Goal: Book appointment/travel/reservation

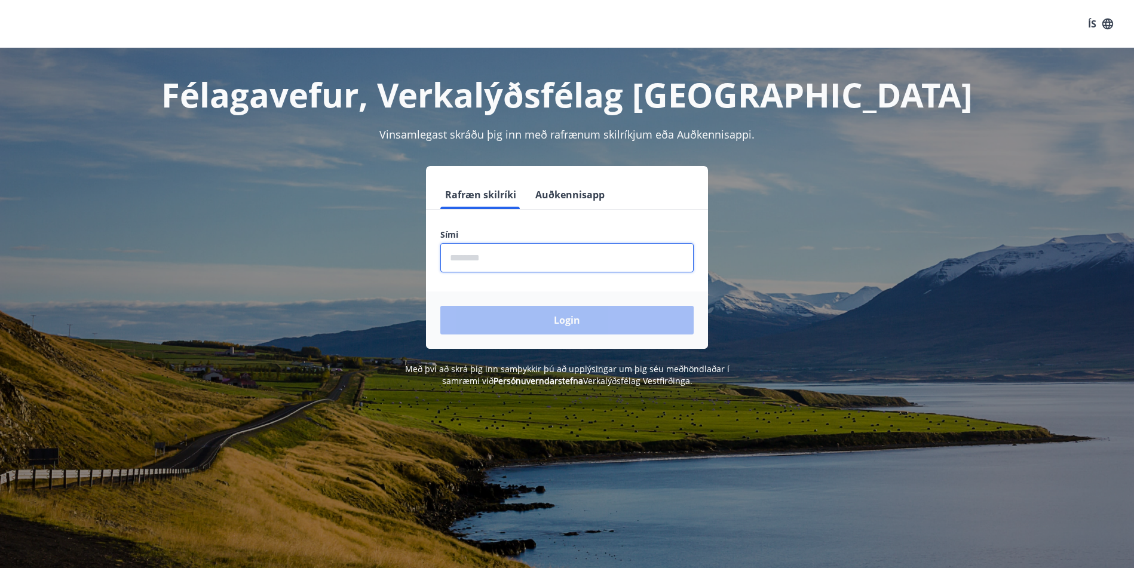
click at [501, 262] on input "phone" at bounding box center [566, 257] width 253 height 29
type input "********"
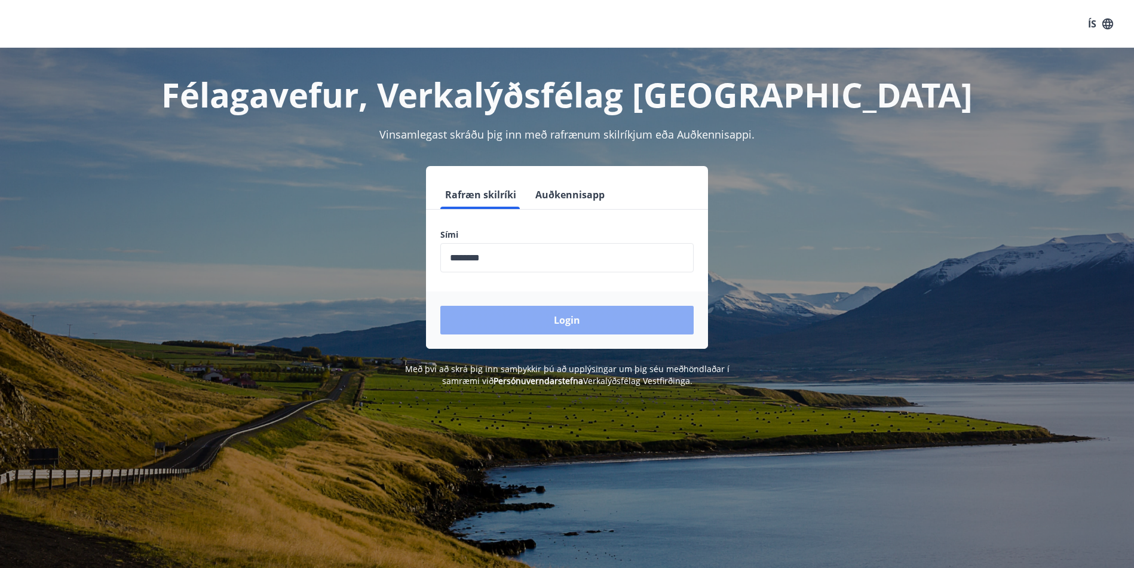
click at [544, 317] on button "Login" at bounding box center [566, 320] width 253 height 29
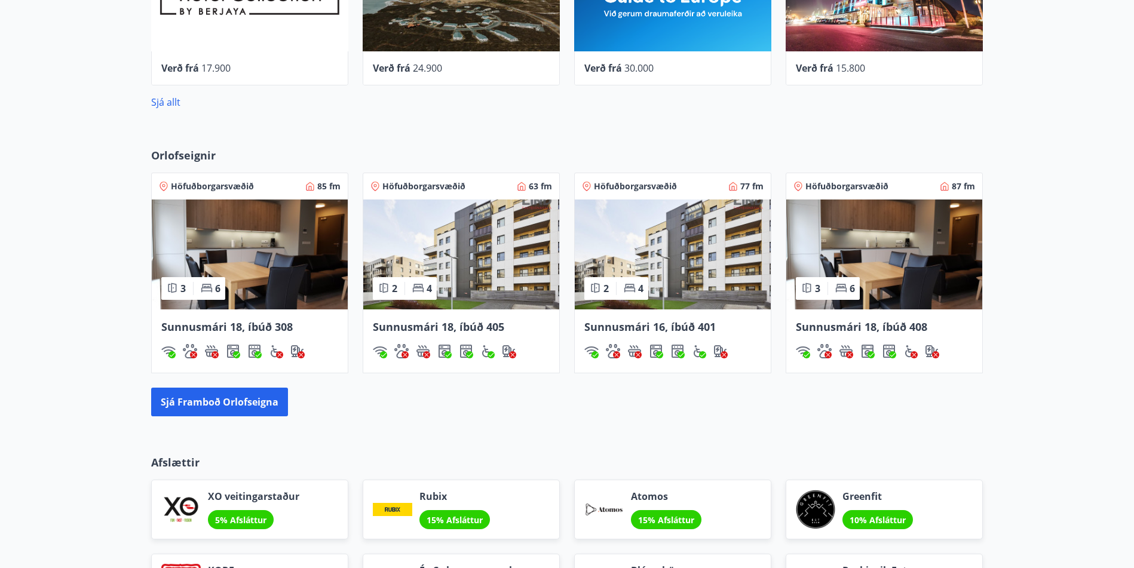
scroll to position [717, 0]
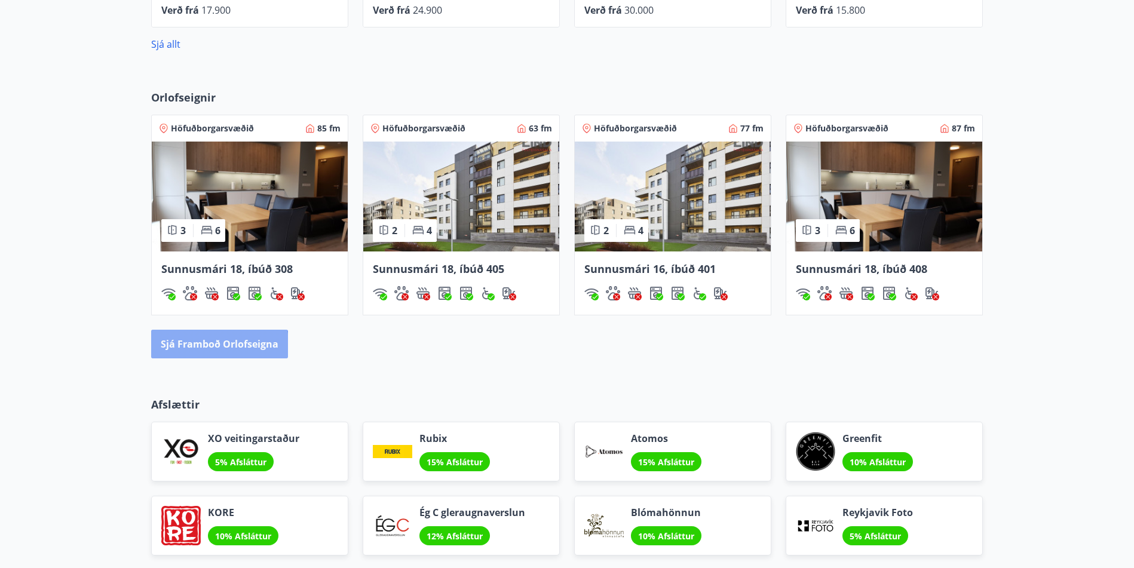
click at [206, 357] on button "Sjá framboð orlofseigna" at bounding box center [219, 344] width 137 height 29
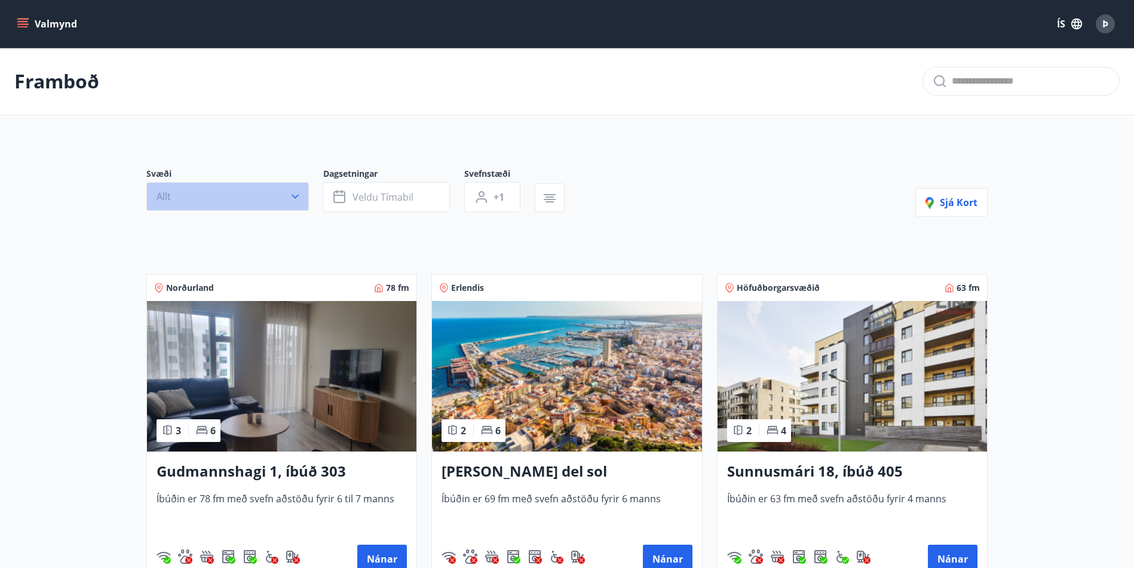
click at [294, 194] on icon "button" at bounding box center [295, 197] width 12 height 12
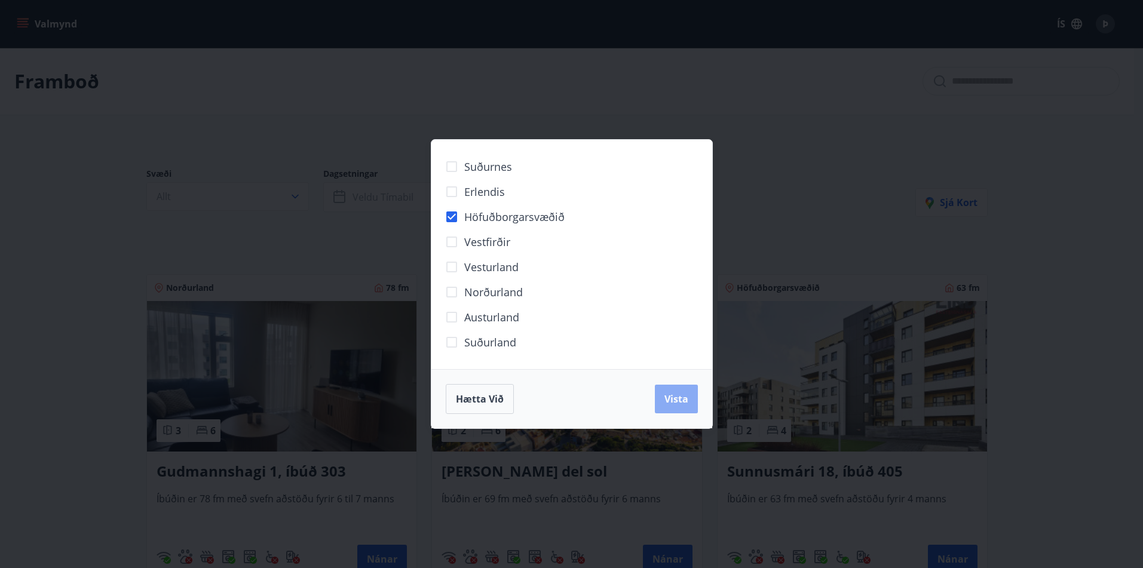
click at [671, 406] on span "Vista" at bounding box center [676, 398] width 24 height 13
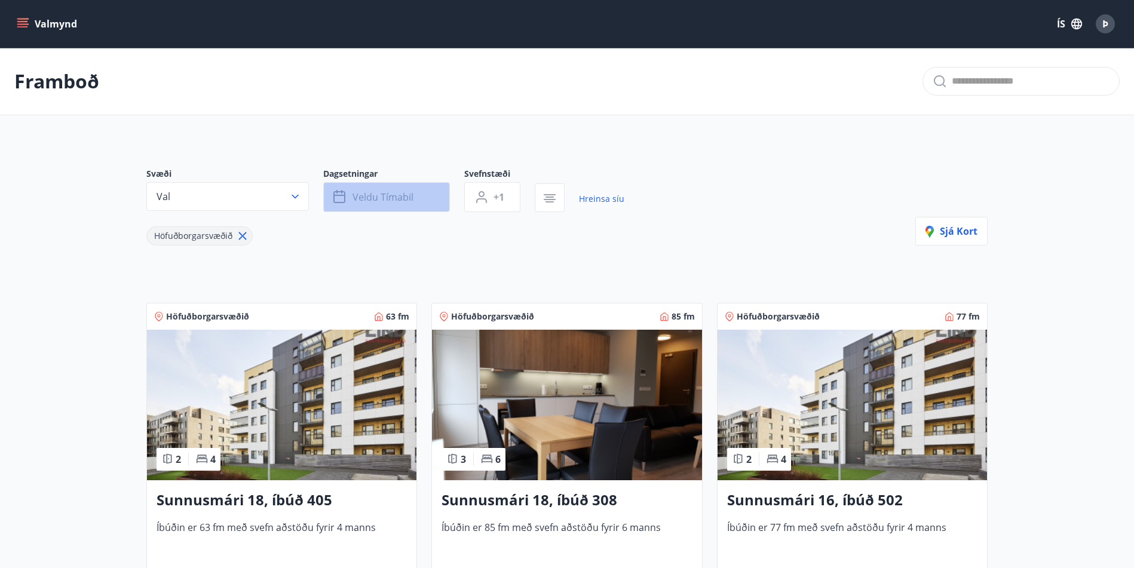
click at [421, 198] on button "Veldu tímabil" at bounding box center [386, 197] width 127 height 30
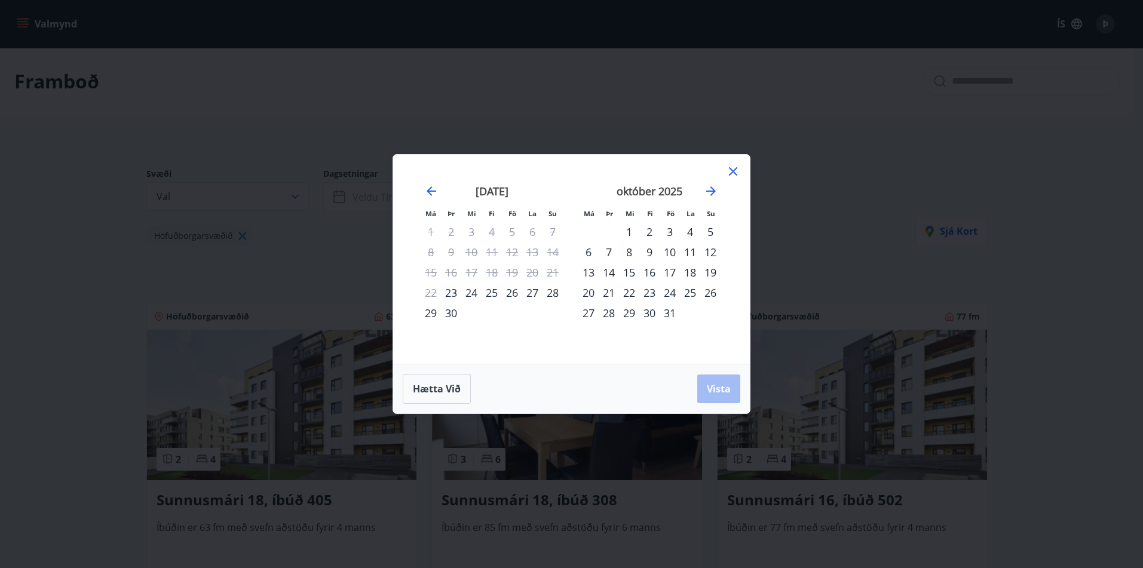
click at [673, 271] on div "17" at bounding box center [669, 272] width 20 height 20
click at [719, 388] on span "Vista" at bounding box center [719, 388] width 24 height 13
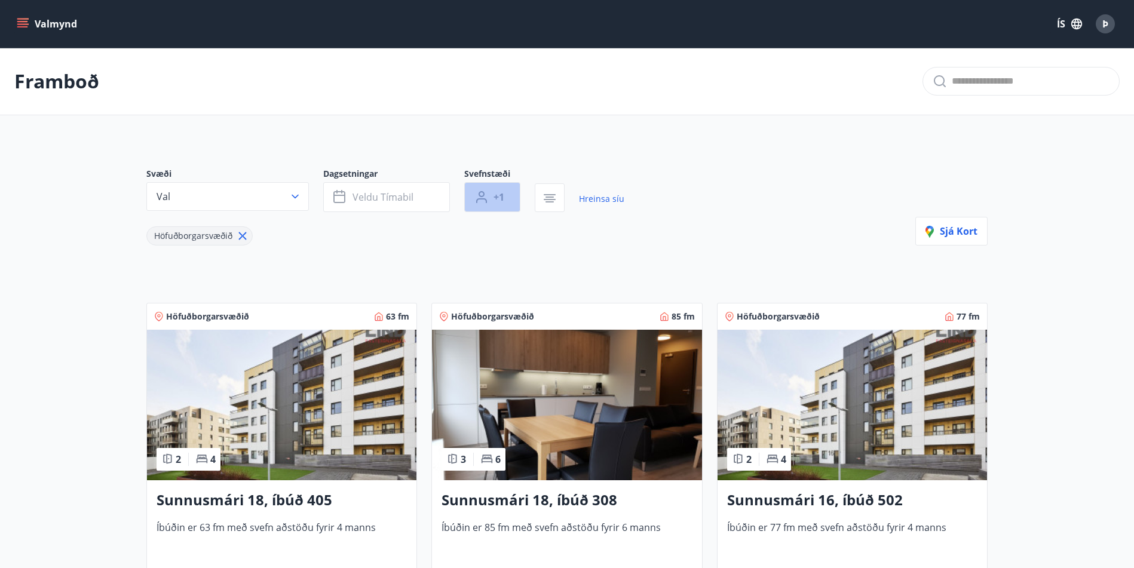
click at [513, 197] on button "+1" at bounding box center [492, 197] width 56 height 30
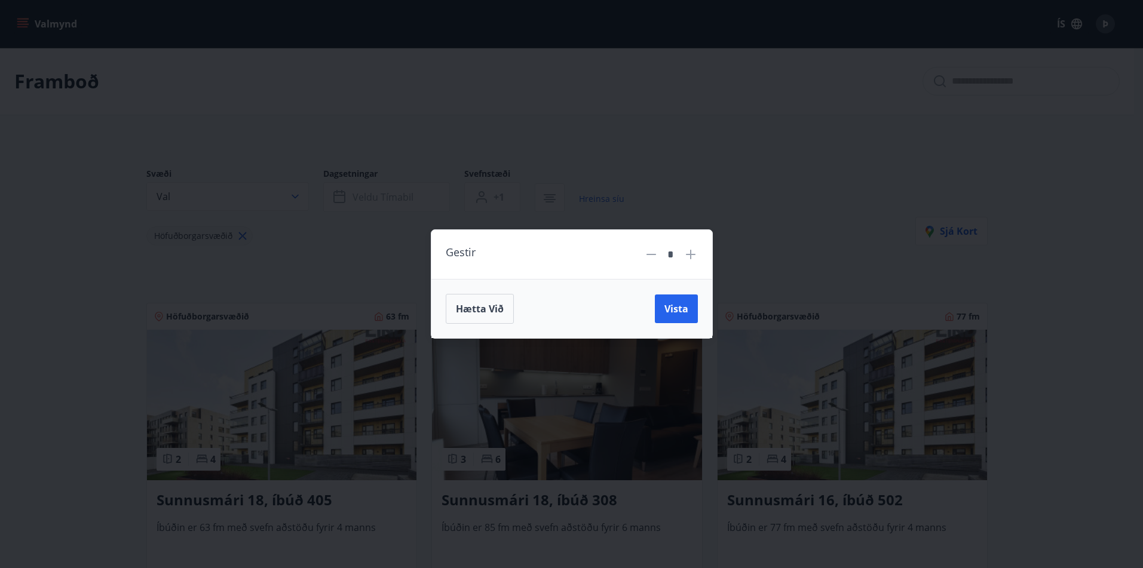
click at [689, 253] on icon at bounding box center [690, 254] width 14 height 14
click at [651, 251] on icon at bounding box center [651, 254] width 14 height 14
type input "*"
click at [684, 302] on span "Vista" at bounding box center [676, 308] width 24 height 13
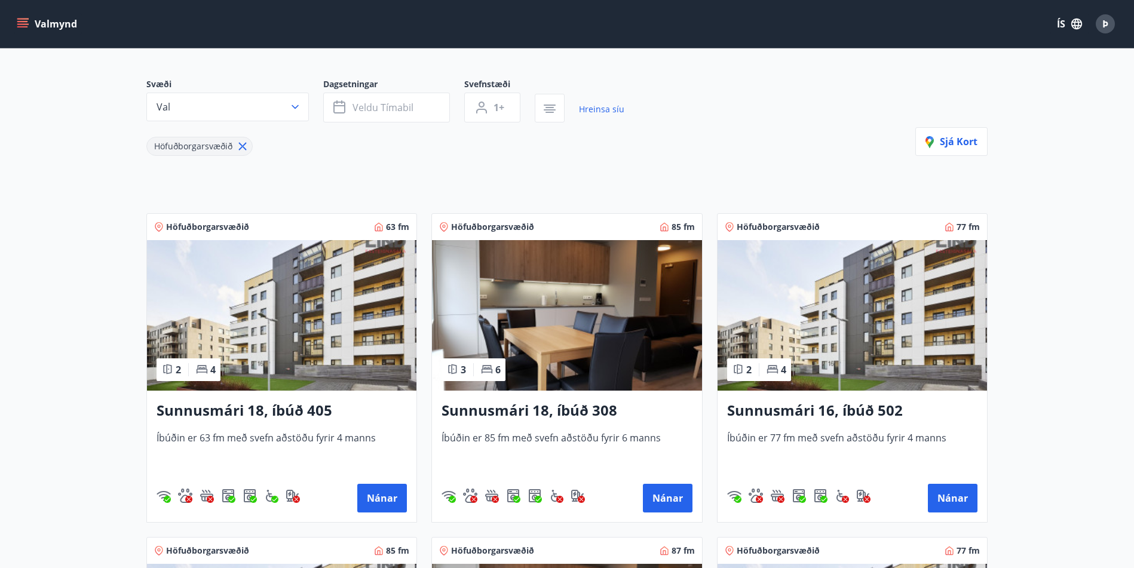
scroll to position [179, 0]
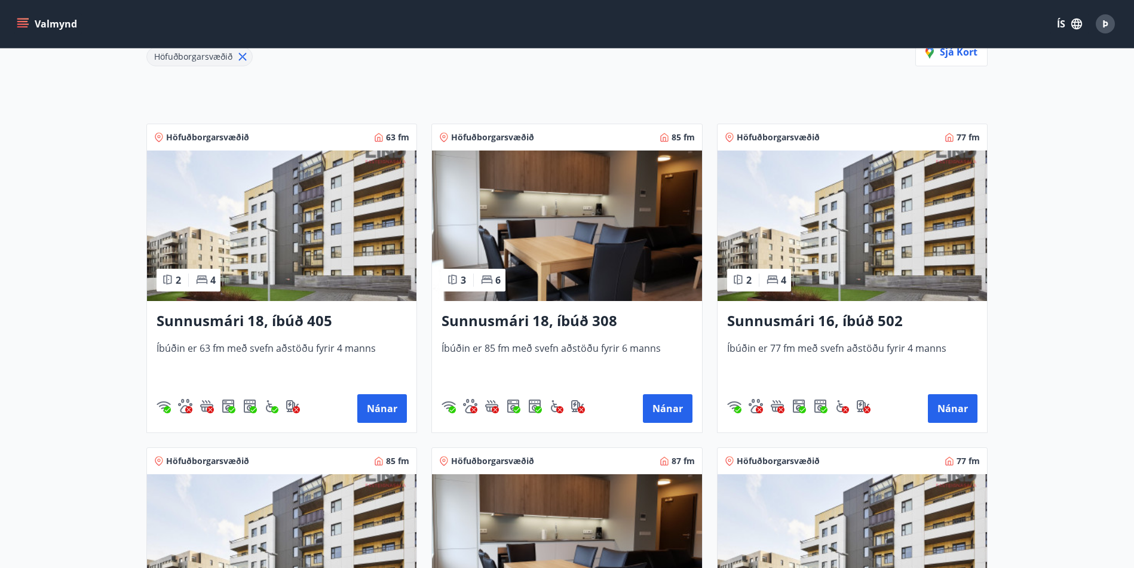
click at [306, 320] on h3 "Sunnusmári 18, íbúð 405" at bounding box center [281, 322] width 250 height 22
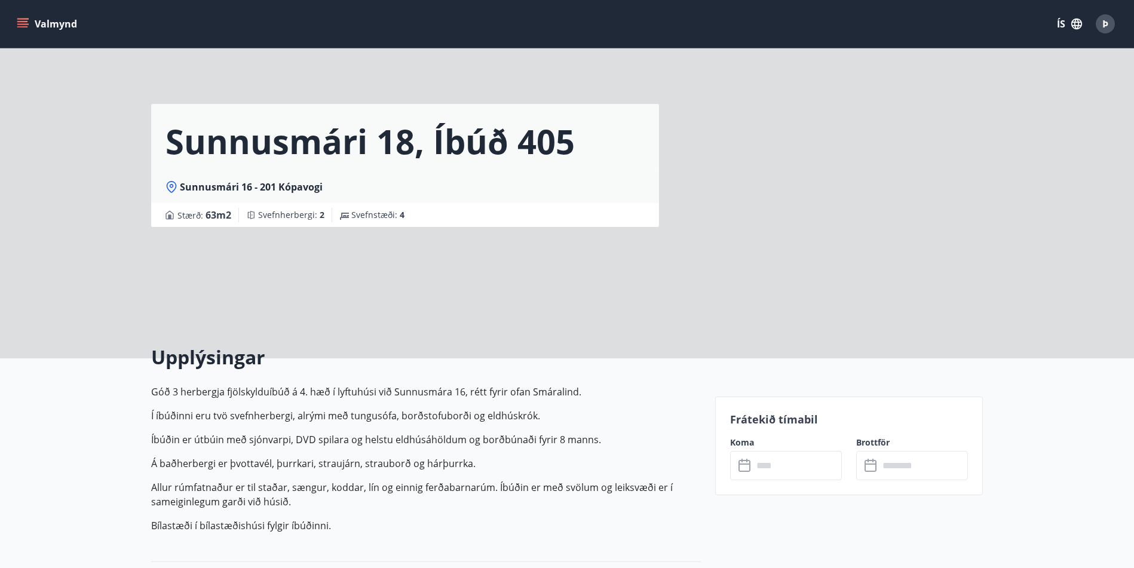
click at [811, 465] on input "text" at bounding box center [797, 465] width 89 height 29
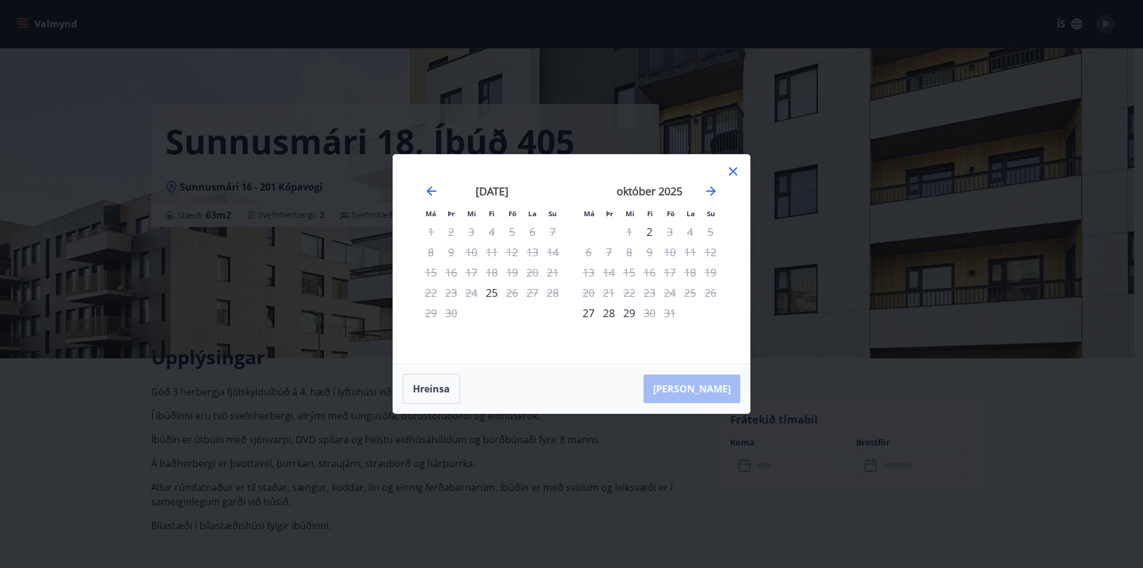
click at [731, 174] on icon at bounding box center [733, 171] width 14 height 14
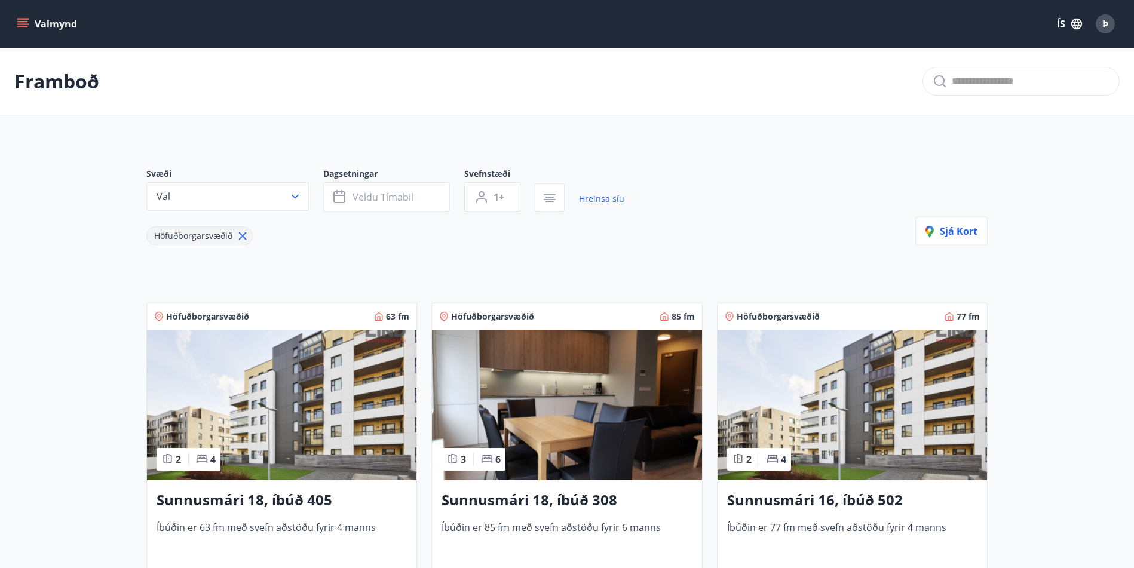
click at [518, 500] on h3 "Sunnusmári 18, íbúð 308" at bounding box center [566, 501] width 250 height 22
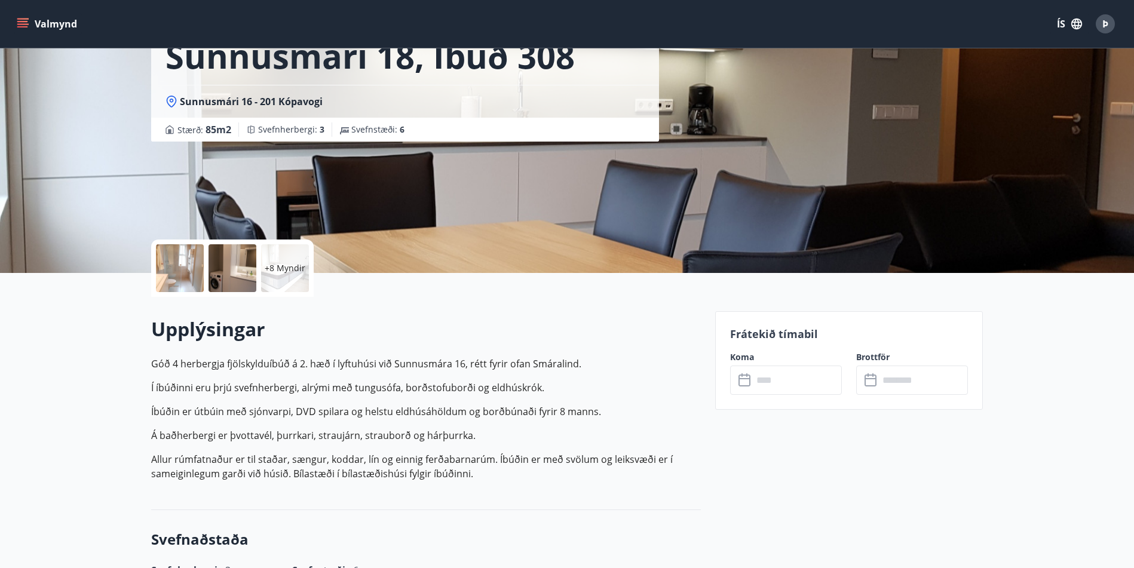
scroll to position [239, 0]
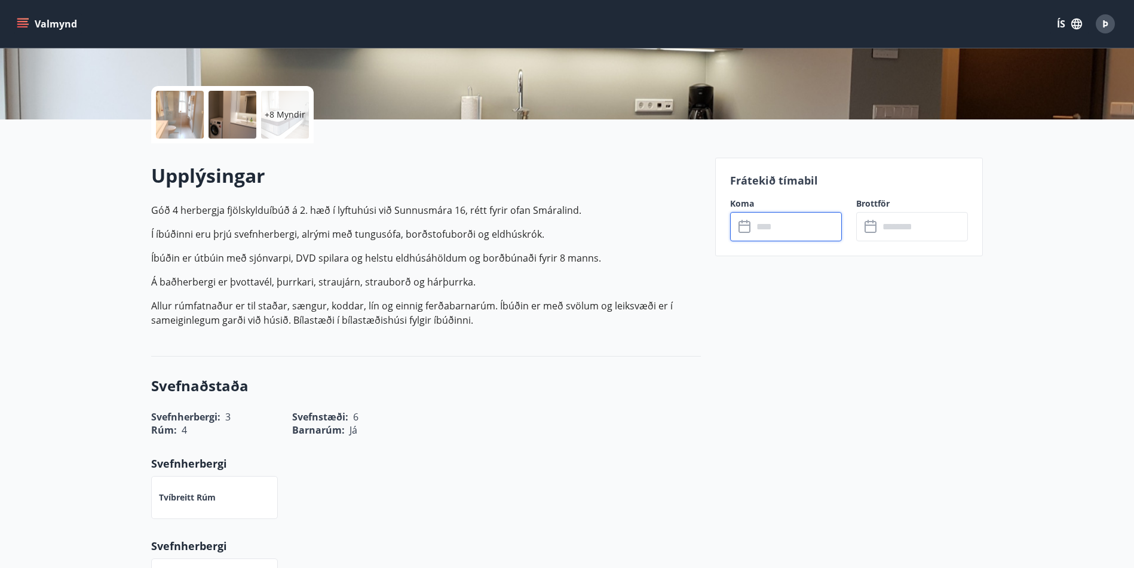
click at [797, 234] on input "text" at bounding box center [797, 226] width 89 height 29
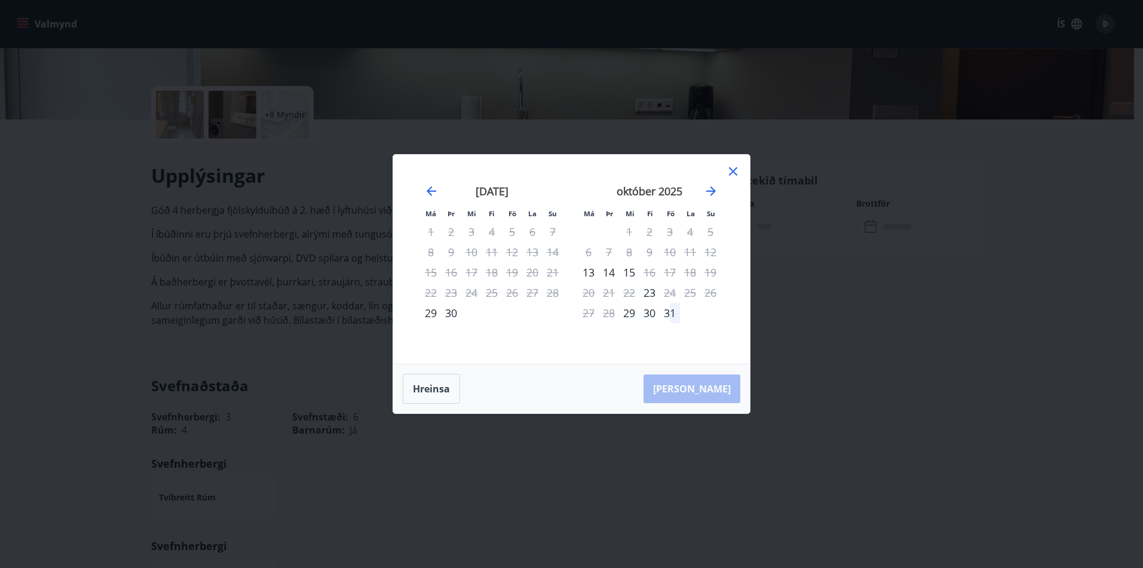
click at [731, 173] on icon at bounding box center [733, 171] width 14 height 14
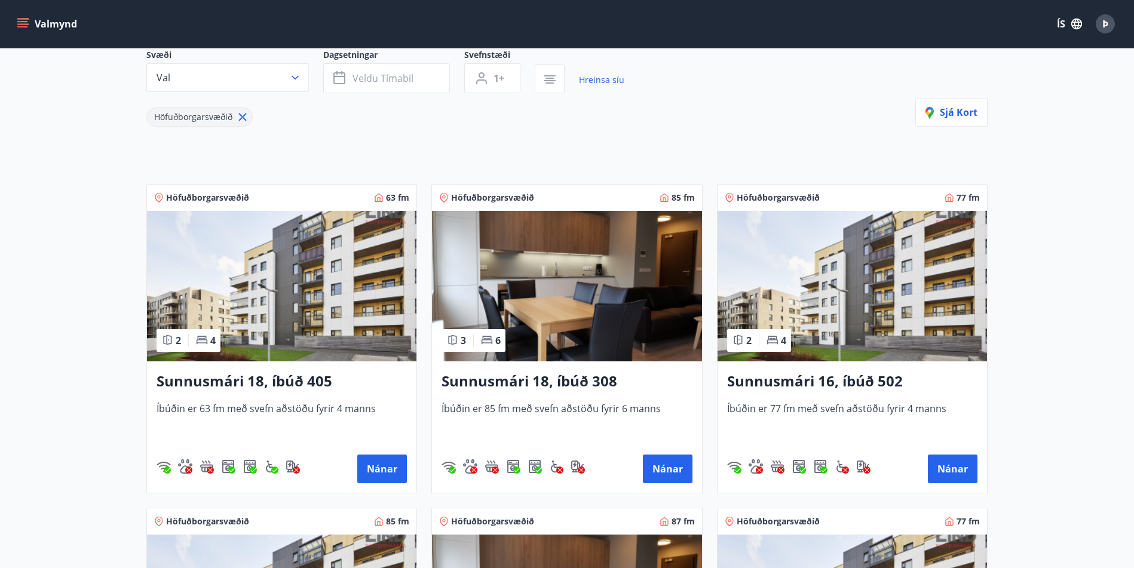
scroll to position [179, 0]
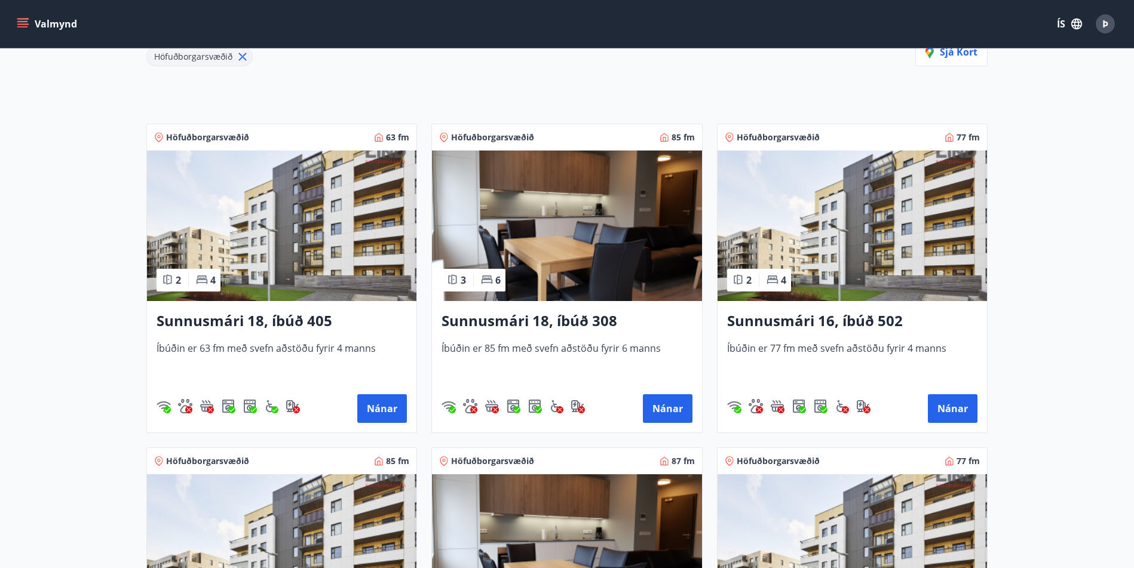
click at [852, 258] on img at bounding box center [851, 226] width 269 height 151
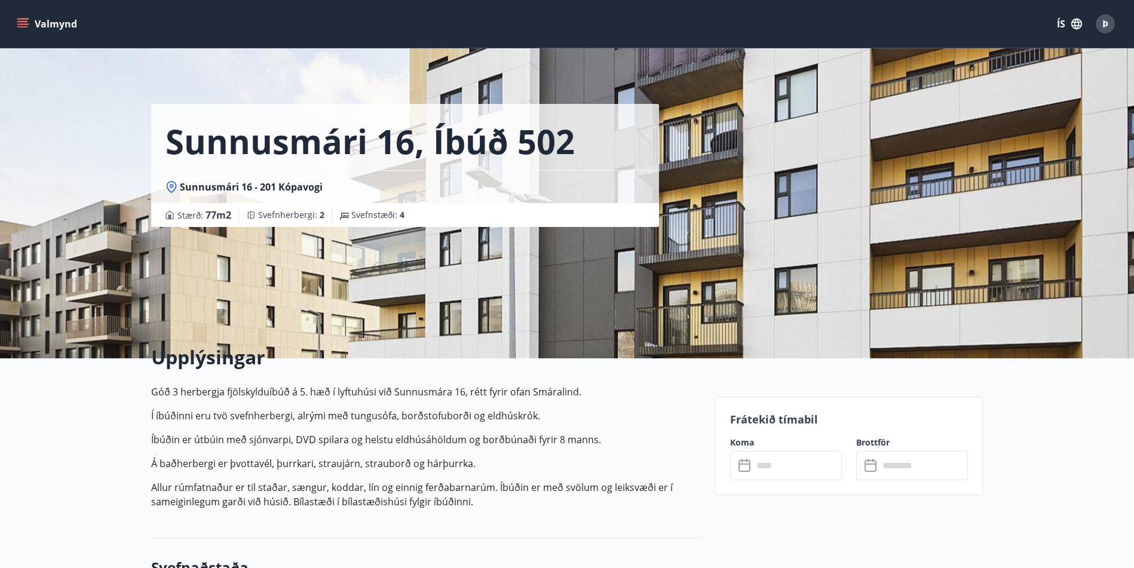
click at [797, 468] on input "text" at bounding box center [797, 465] width 89 height 29
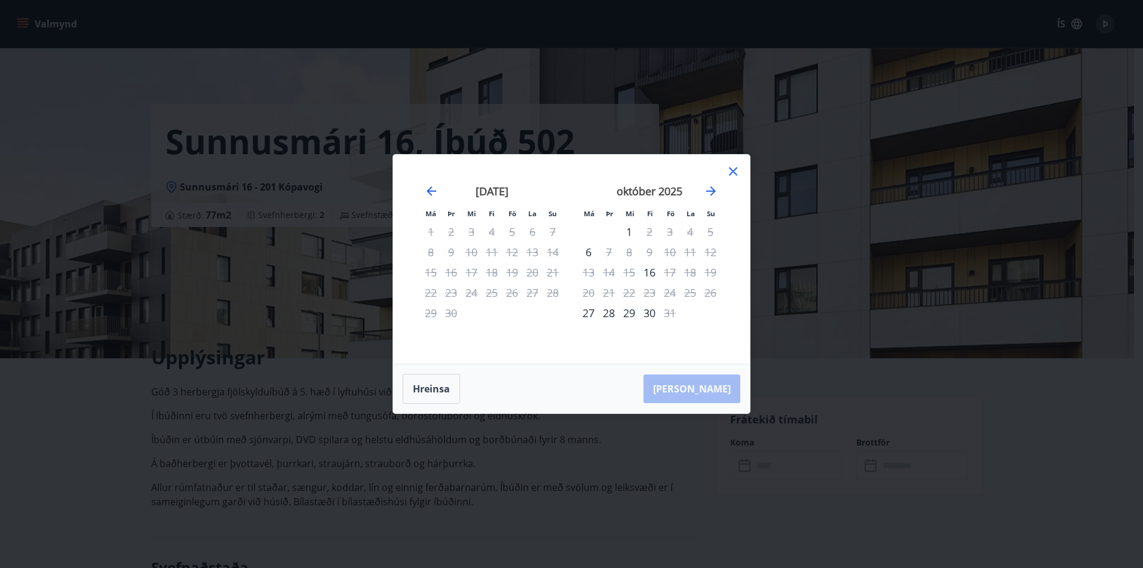
click at [731, 175] on icon at bounding box center [733, 171] width 14 height 14
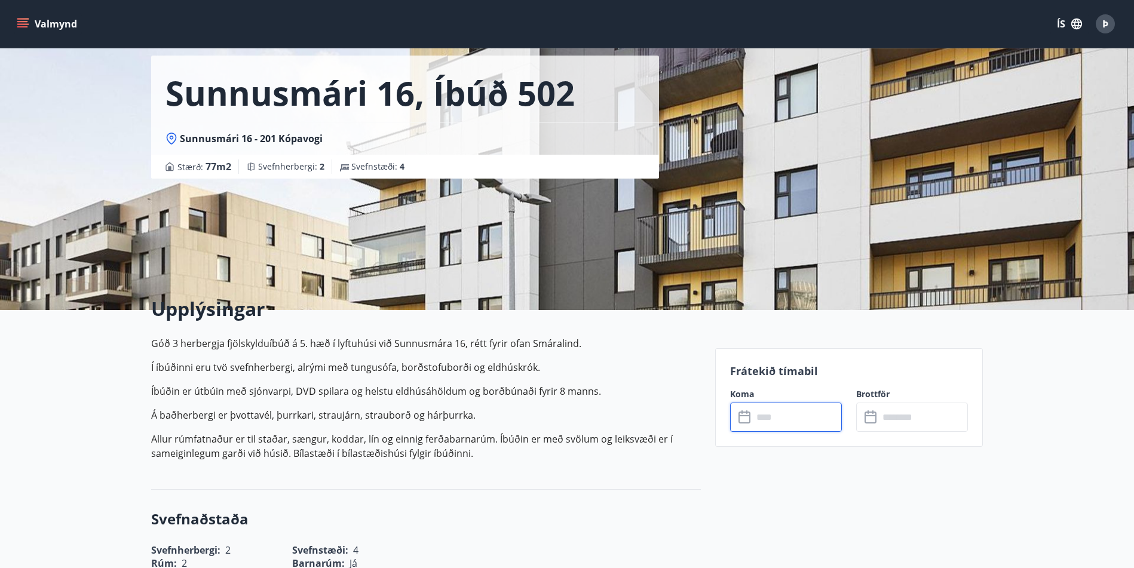
scroll to position [60, 0]
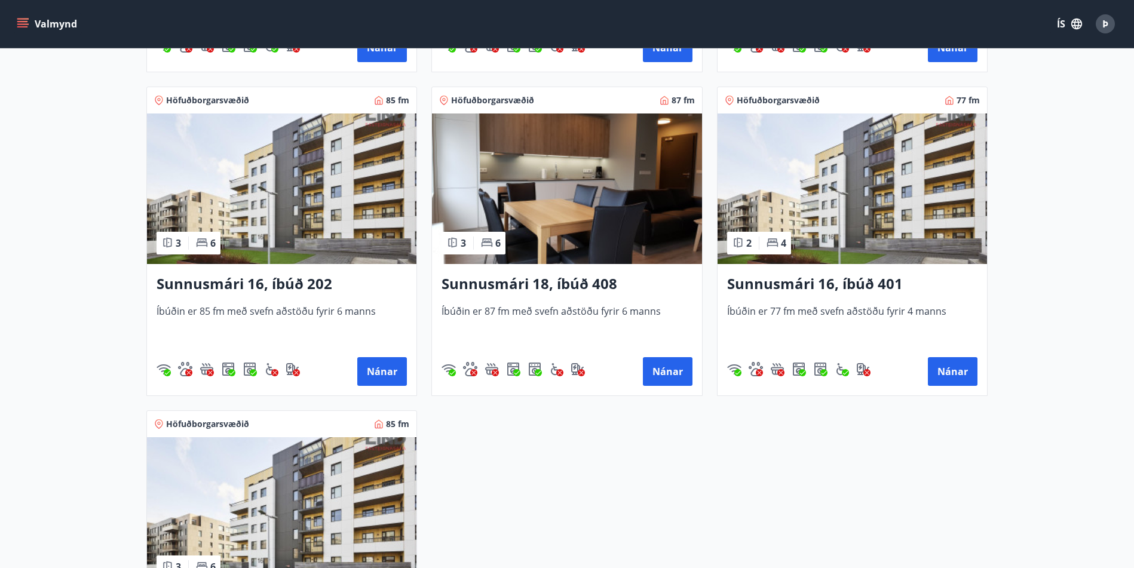
scroll to position [538, 0]
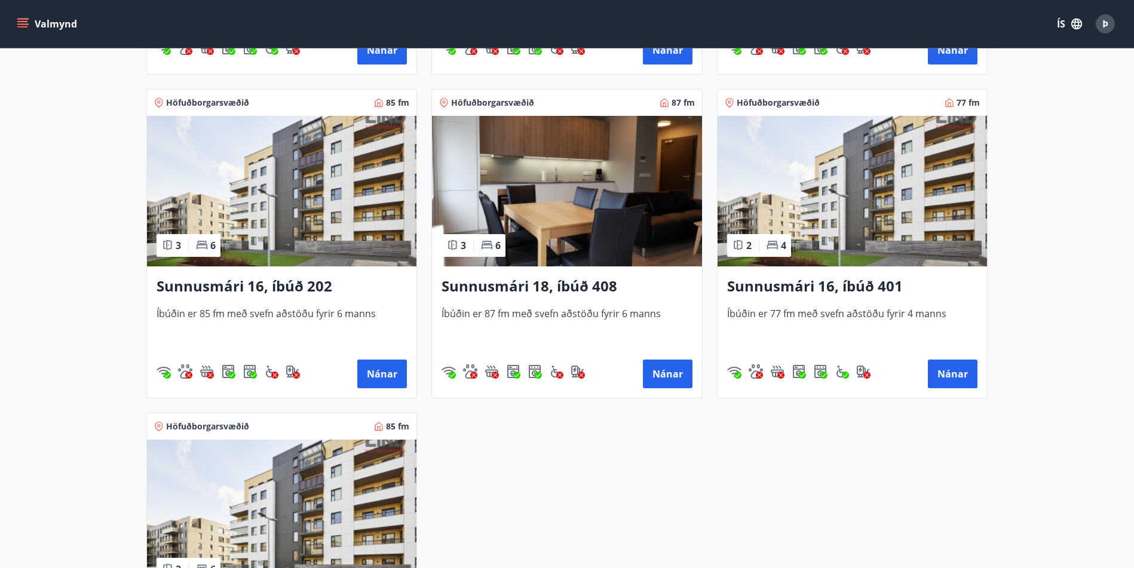
click at [336, 203] on img at bounding box center [281, 191] width 269 height 151
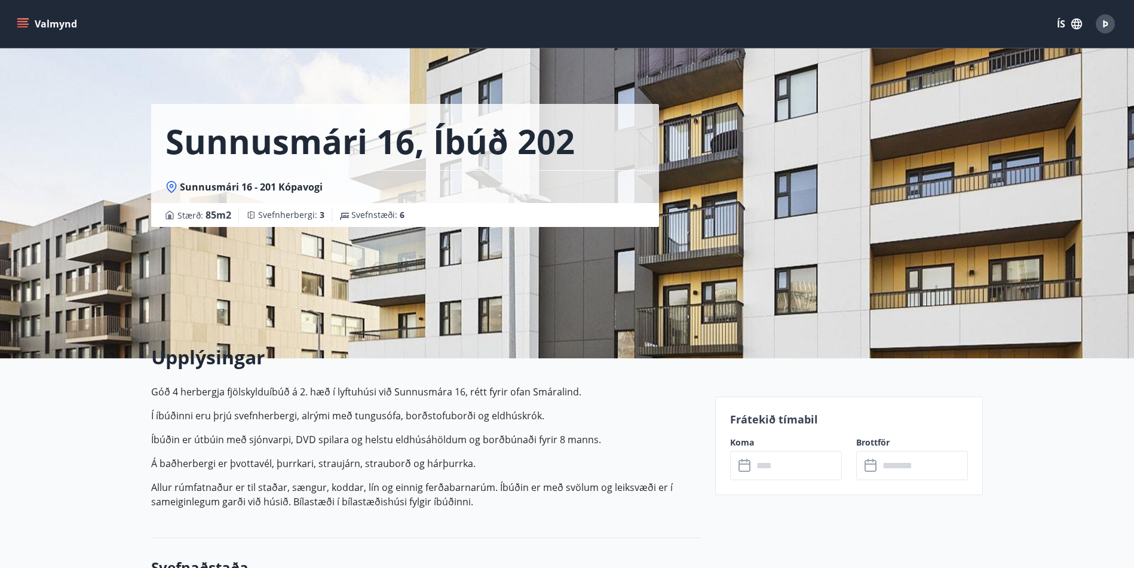
click at [799, 460] on input "text" at bounding box center [797, 465] width 89 height 29
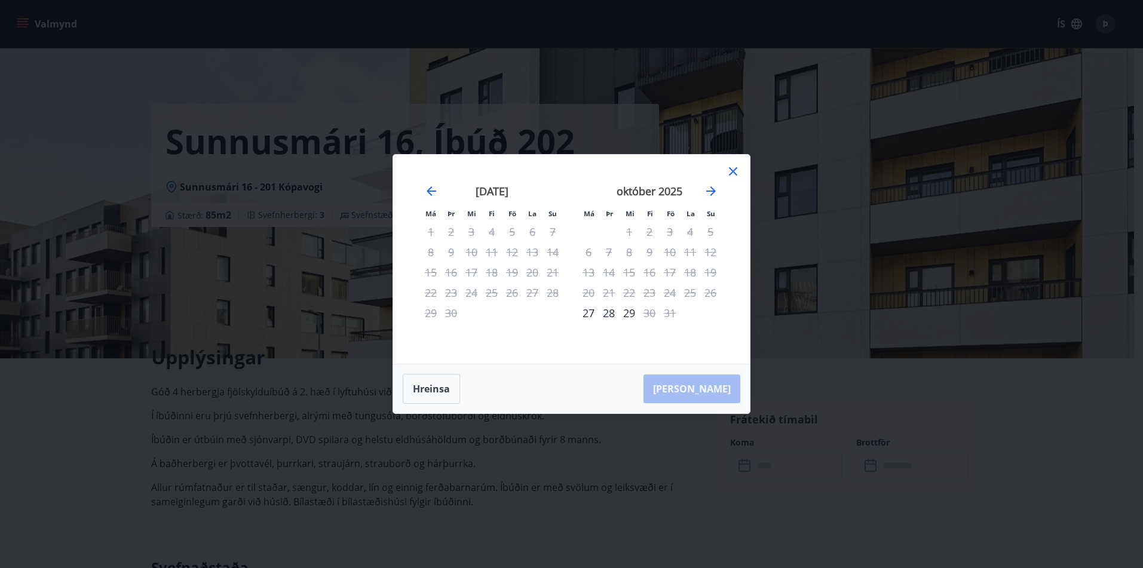
click at [732, 173] on icon at bounding box center [733, 172] width 2 height 2
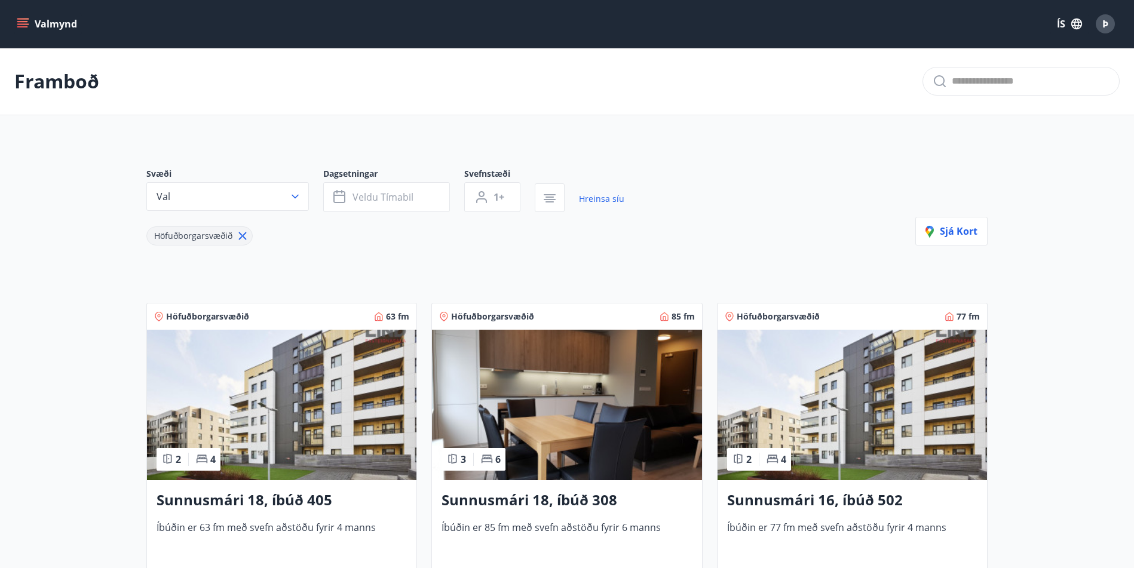
click at [580, 411] on img at bounding box center [566, 405] width 269 height 151
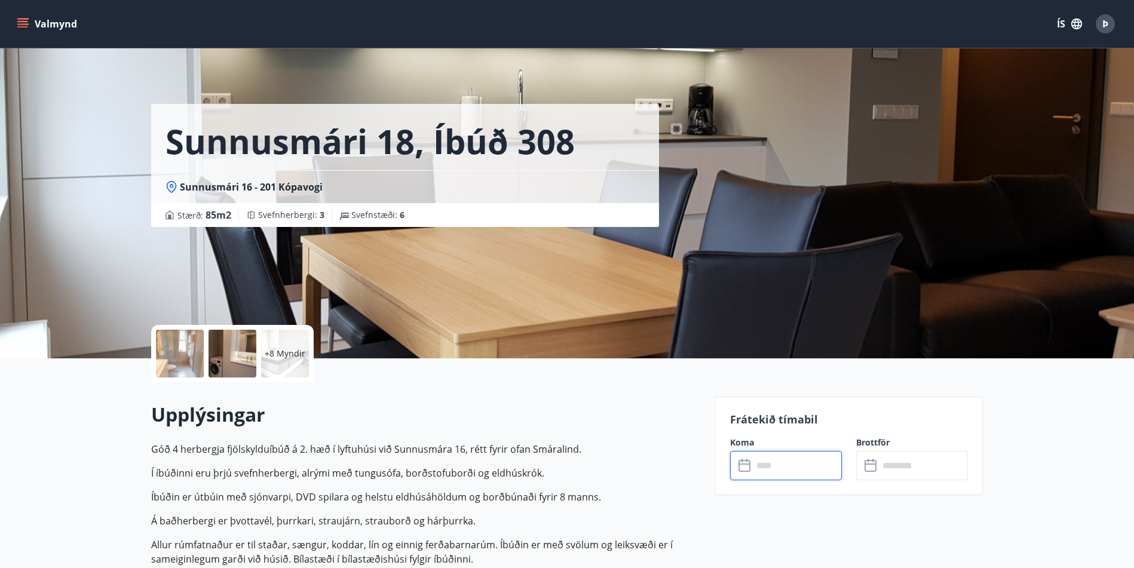
click at [763, 462] on input "text" at bounding box center [797, 465] width 89 height 29
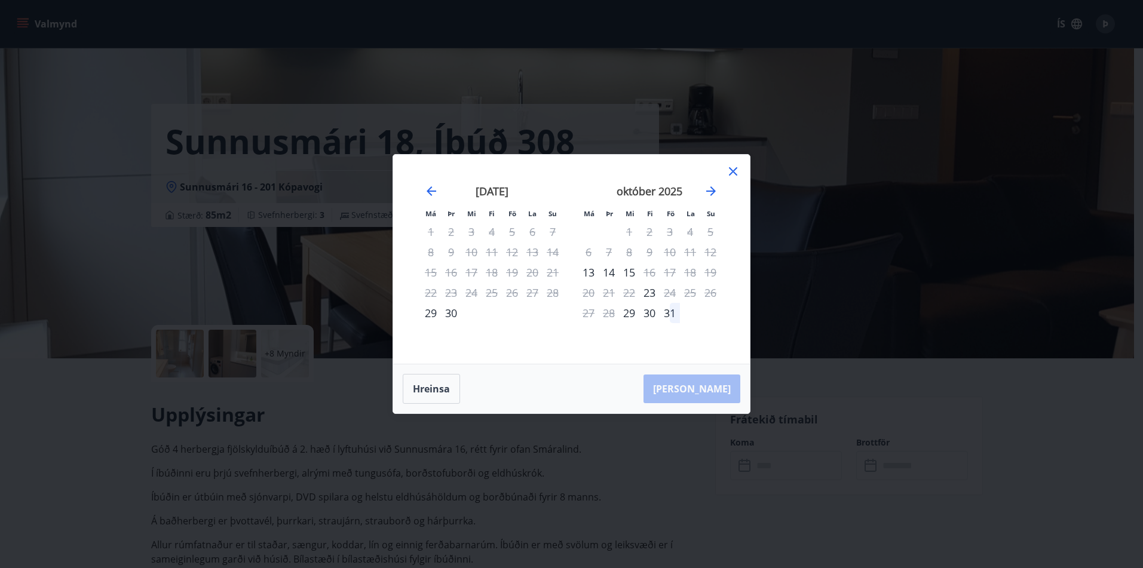
click at [729, 172] on icon at bounding box center [733, 171] width 8 height 8
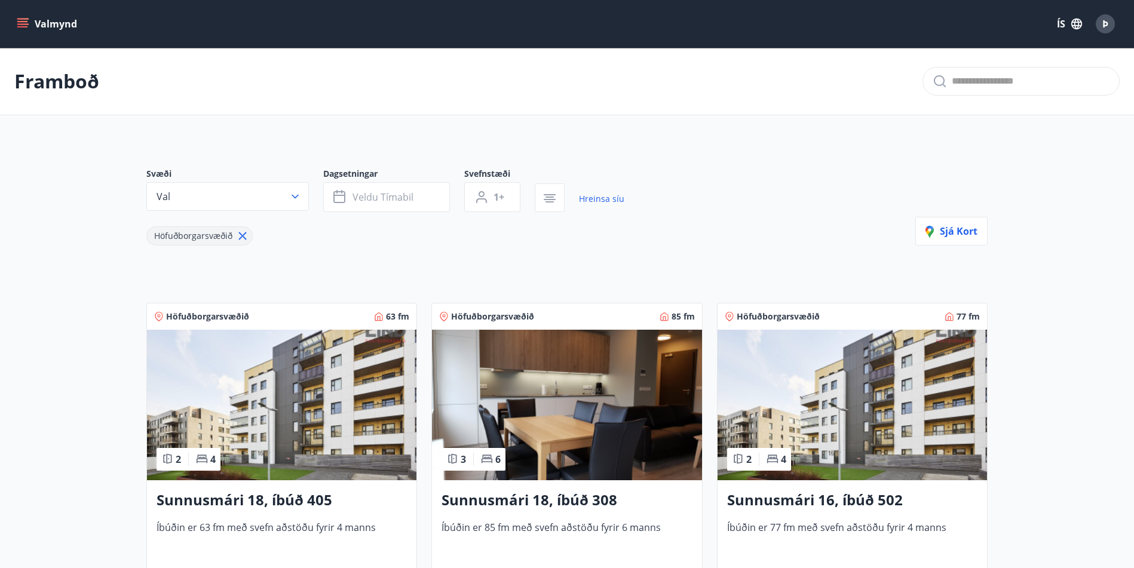
click at [855, 412] on img at bounding box center [851, 405] width 269 height 151
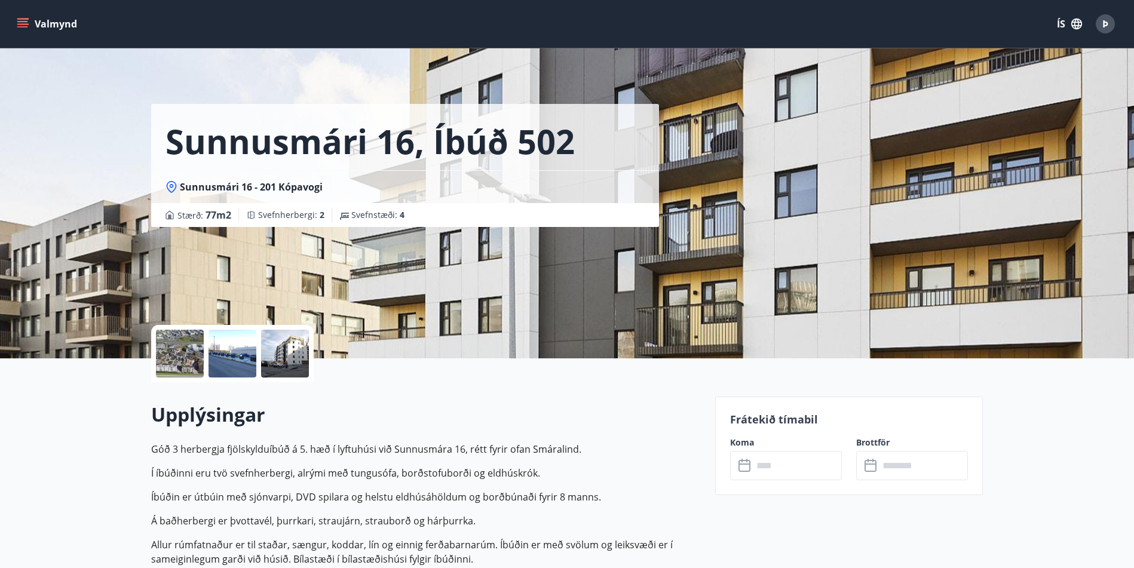
click at [747, 461] on icon at bounding box center [745, 466] width 14 height 14
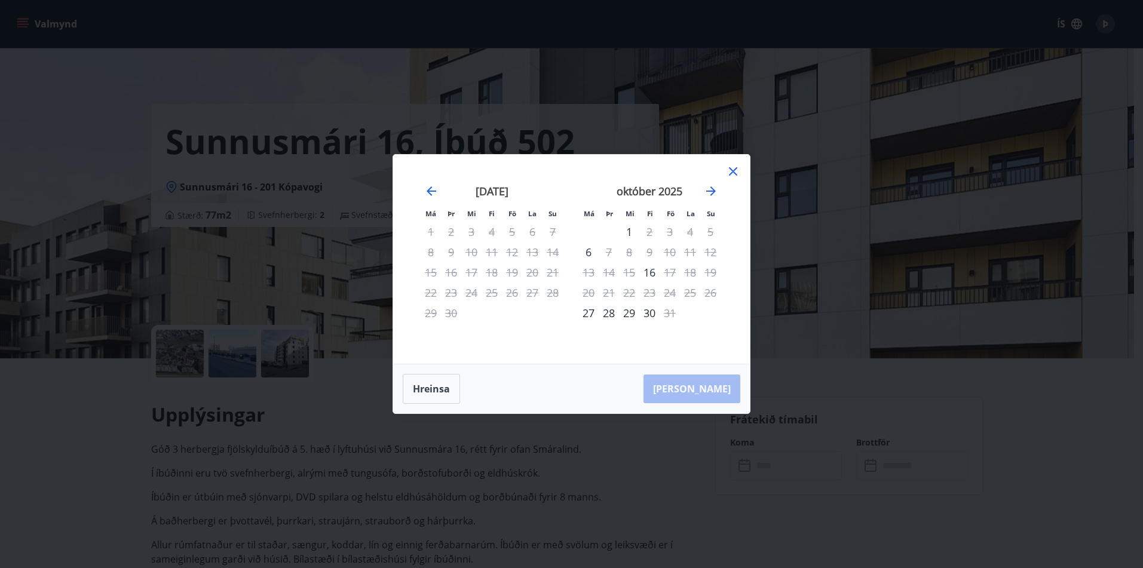
click at [728, 168] on icon at bounding box center [733, 171] width 14 height 14
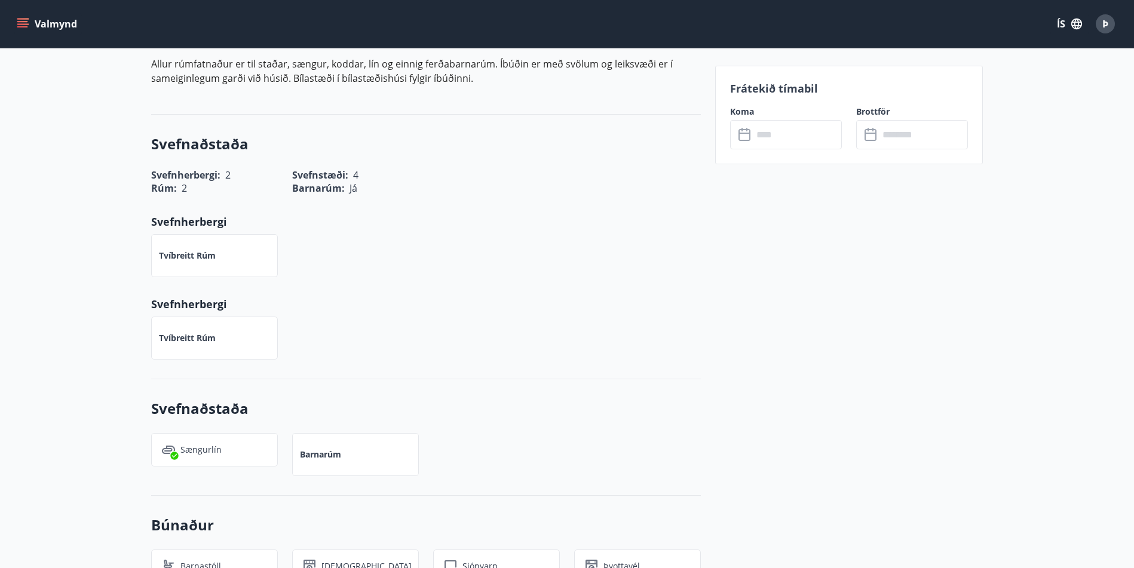
scroll to position [538, 0]
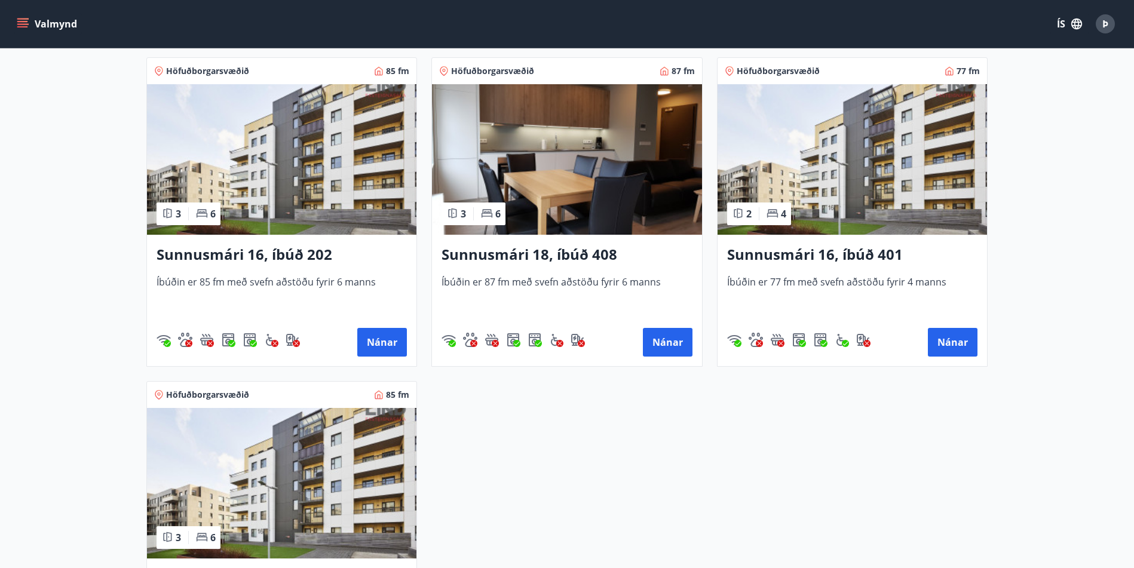
scroll to position [657, 0]
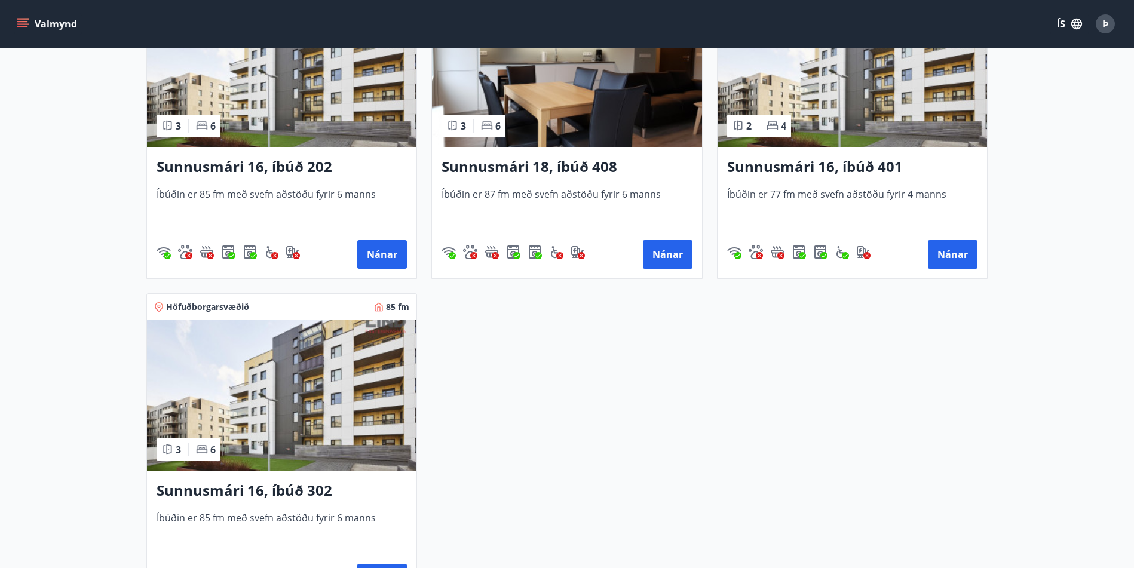
click at [285, 419] on img at bounding box center [281, 395] width 269 height 151
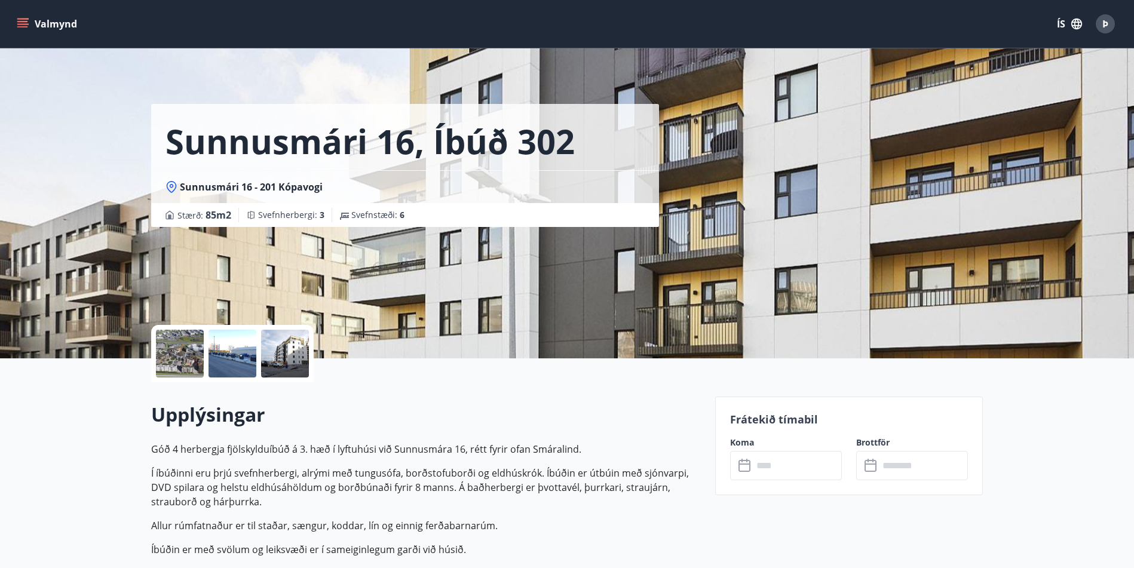
click at [744, 460] on icon at bounding box center [744, 466] width 12 height 12
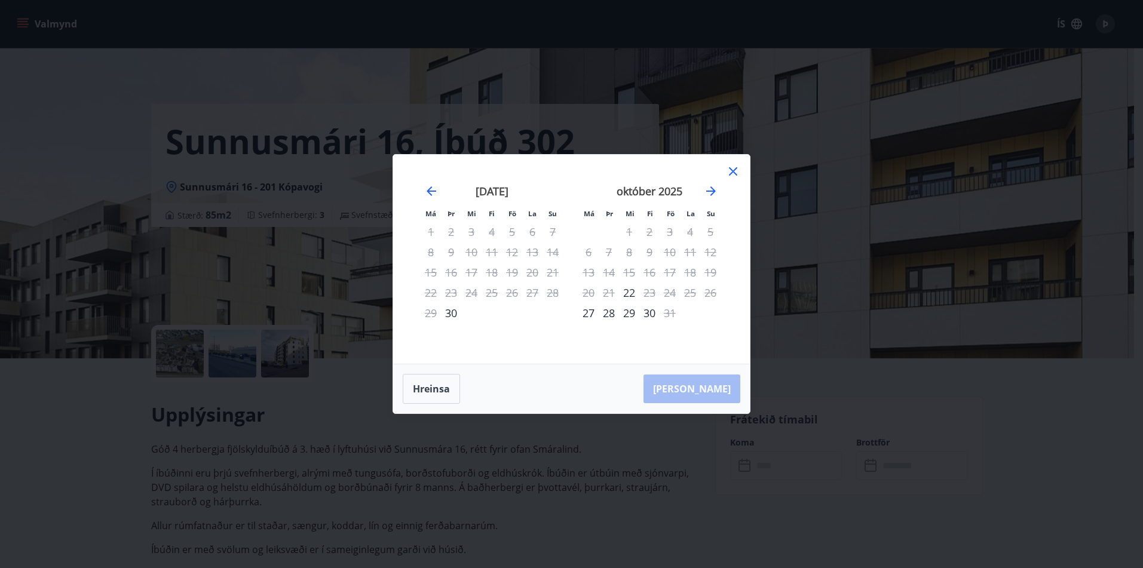
click at [729, 172] on icon at bounding box center [733, 171] width 8 height 8
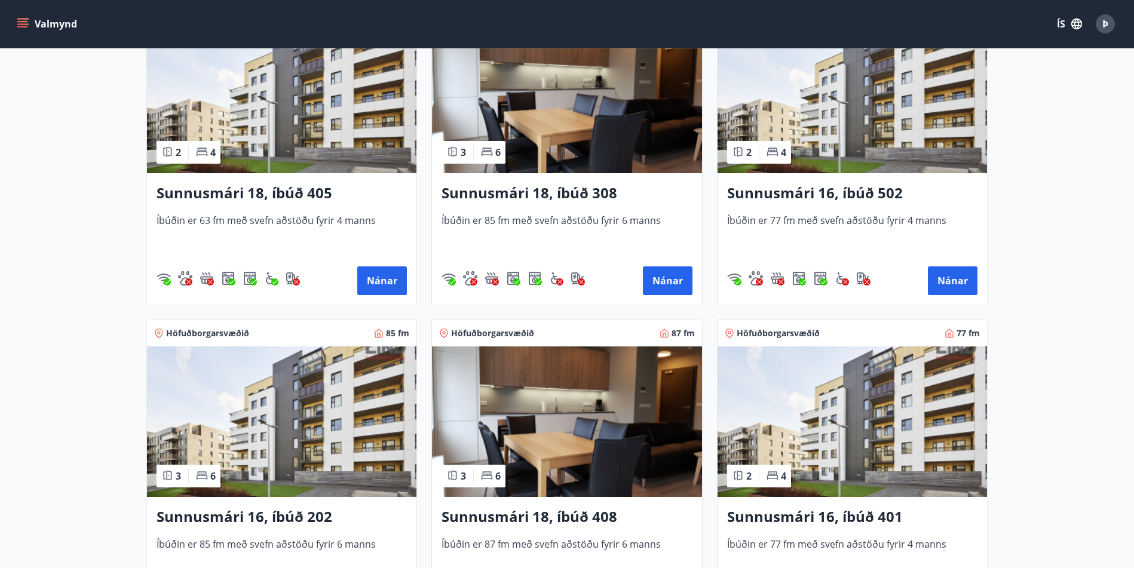
scroll to position [418, 0]
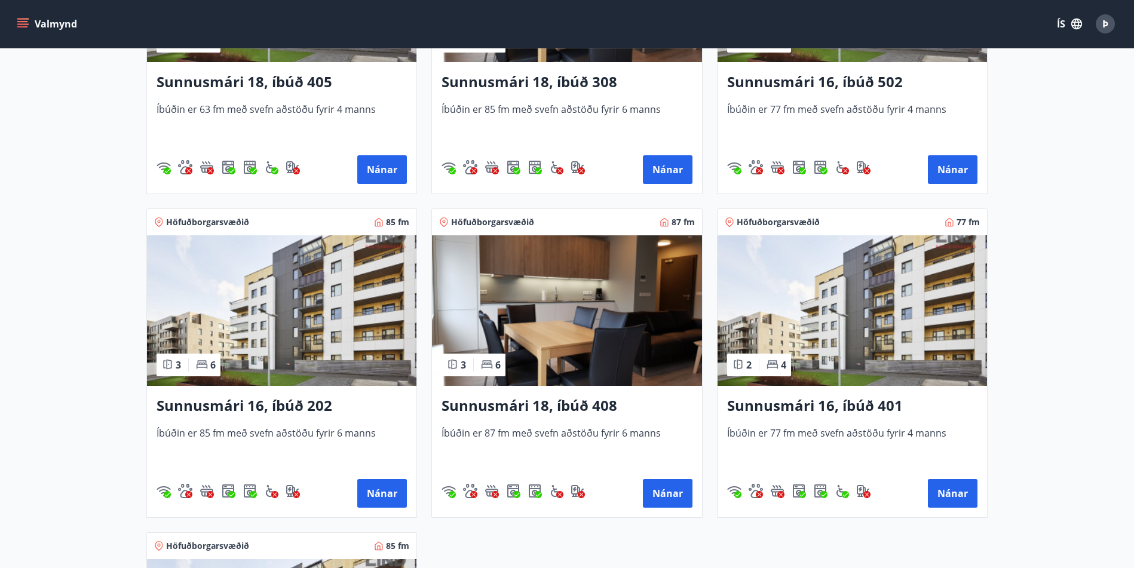
click at [801, 311] on img at bounding box center [851, 310] width 269 height 151
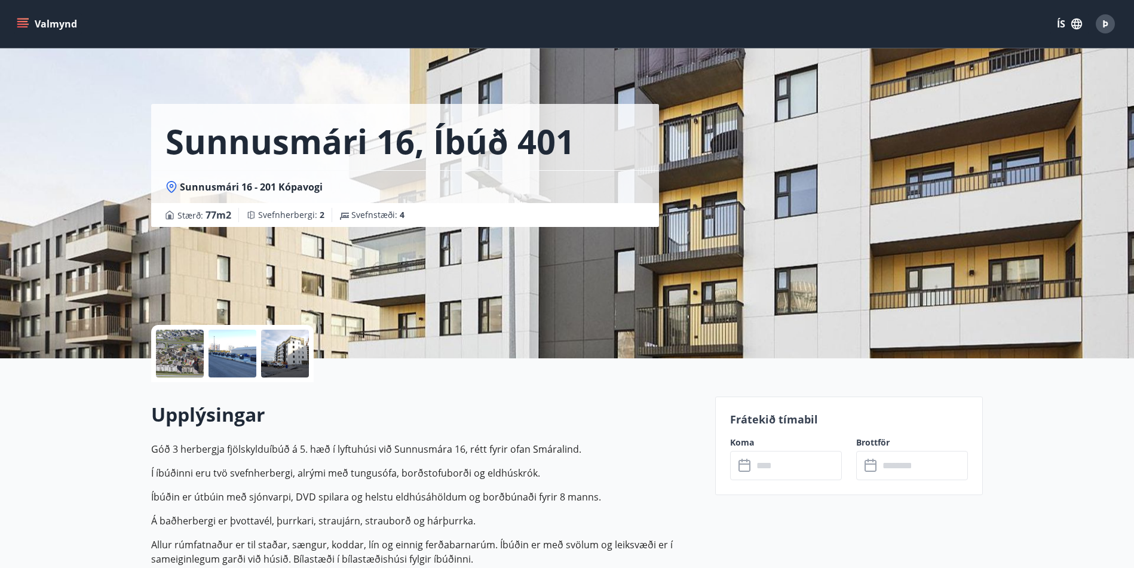
click at [743, 462] on icon at bounding box center [745, 466] width 14 height 14
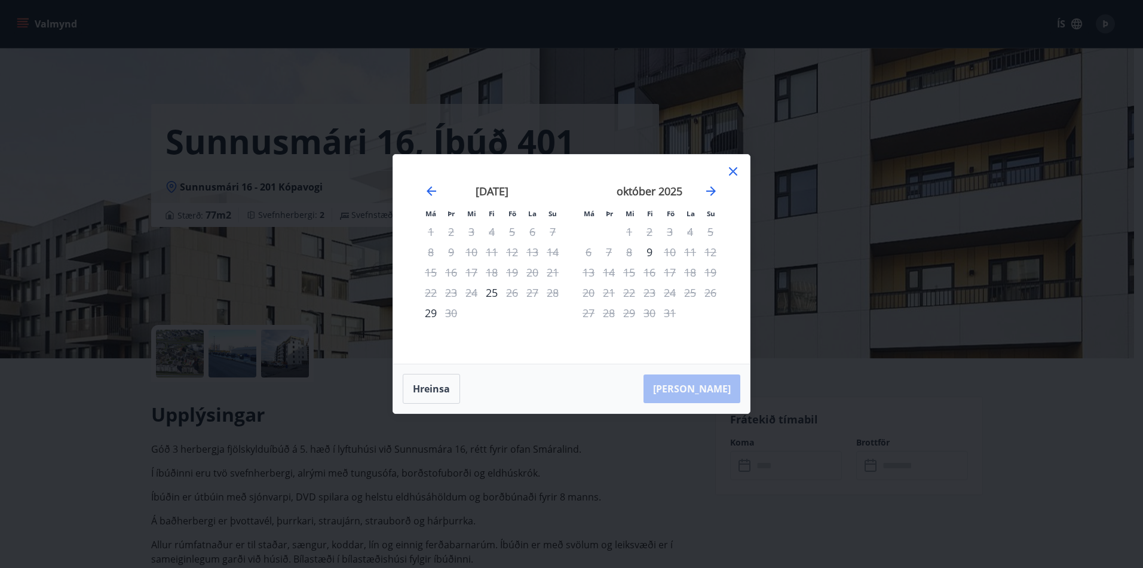
click at [732, 173] on icon at bounding box center [733, 172] width 2 height 2
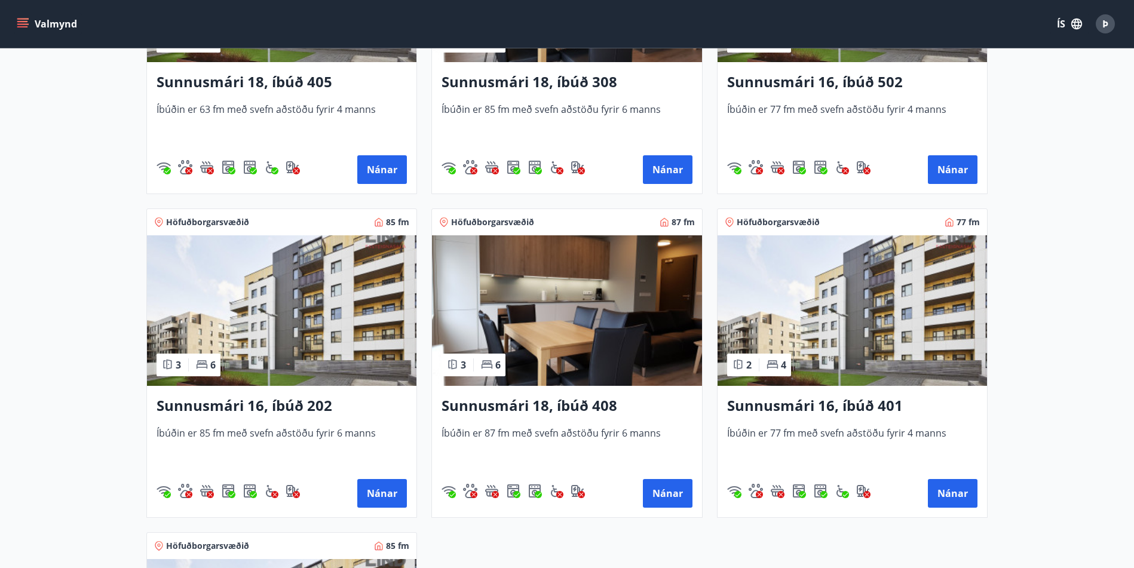
click at [563, 327] on img at bounding box center [566, 310] width 269 height 151
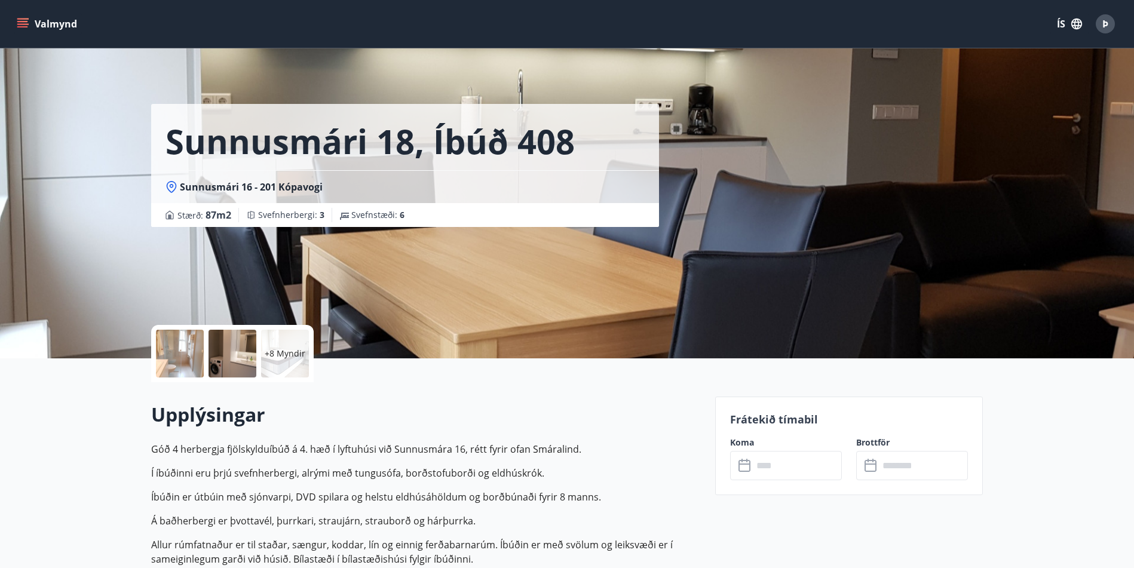
click at [769, 471] on input "text" at bounding box center [797, 465] width 89 height 29
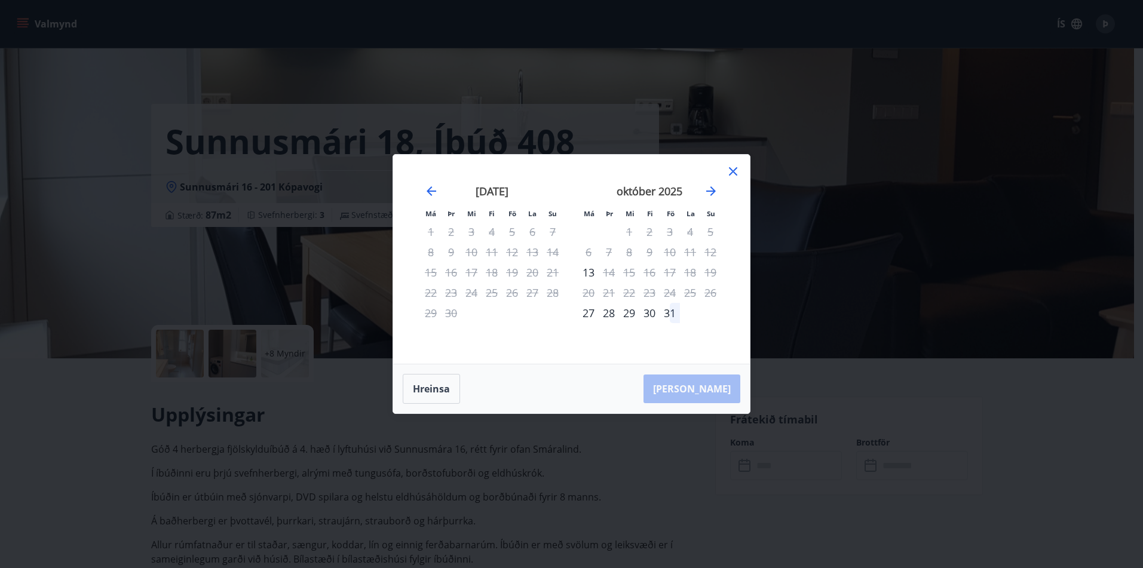
click at [734, 176] on icon at bounding box center [733, 171] width 14 height 14
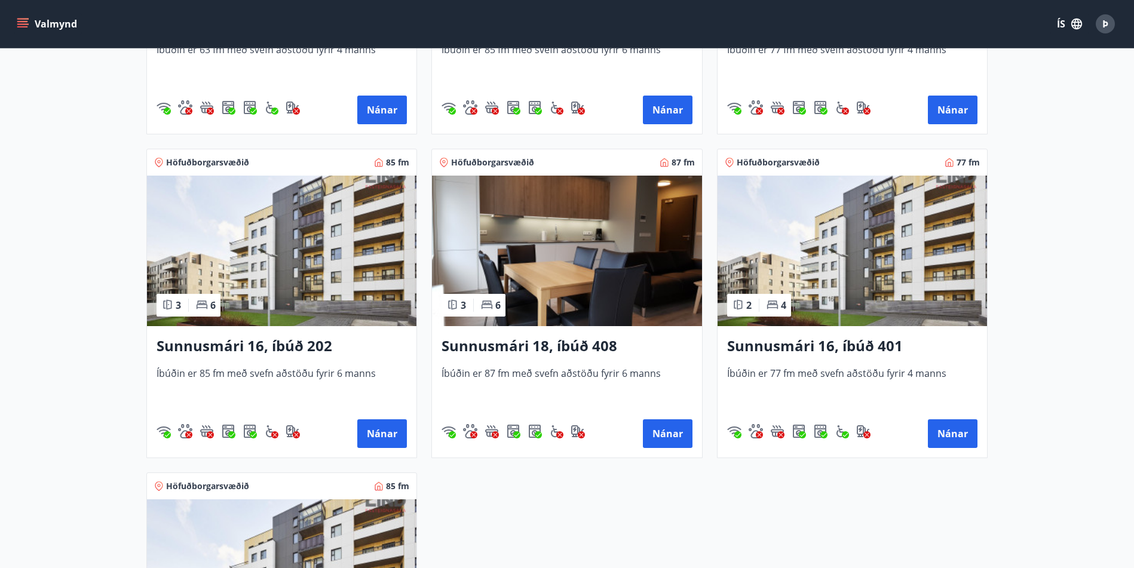
click at [323, 289] on img at bounding box center [281, 251] width 269 height 151
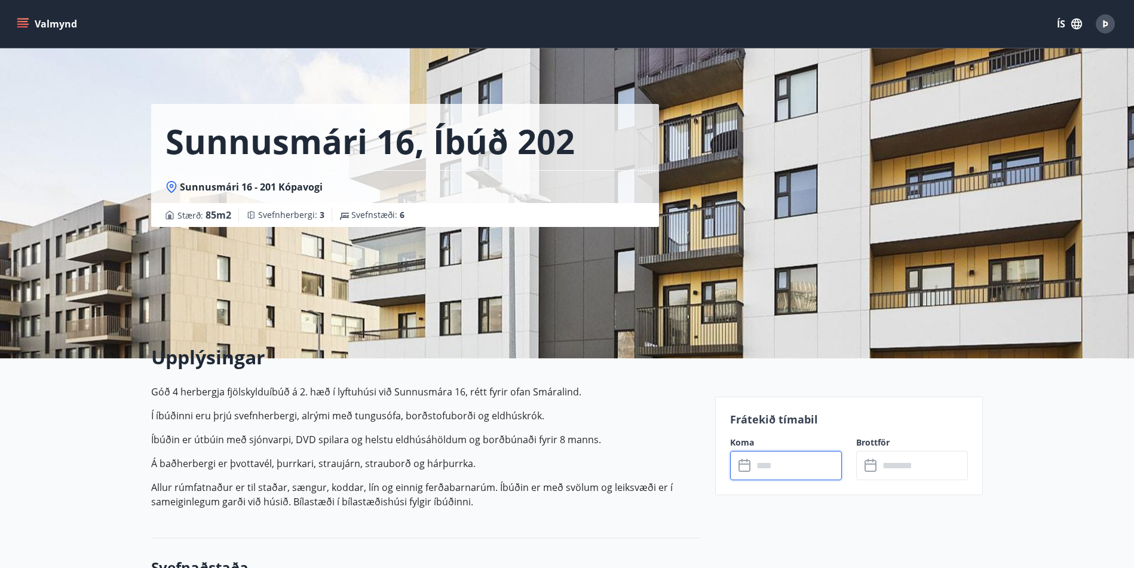
click at [766, 463] on input "text" at bounding box center [797, 465] width 89 height 29
